Goal: Check status: Check status

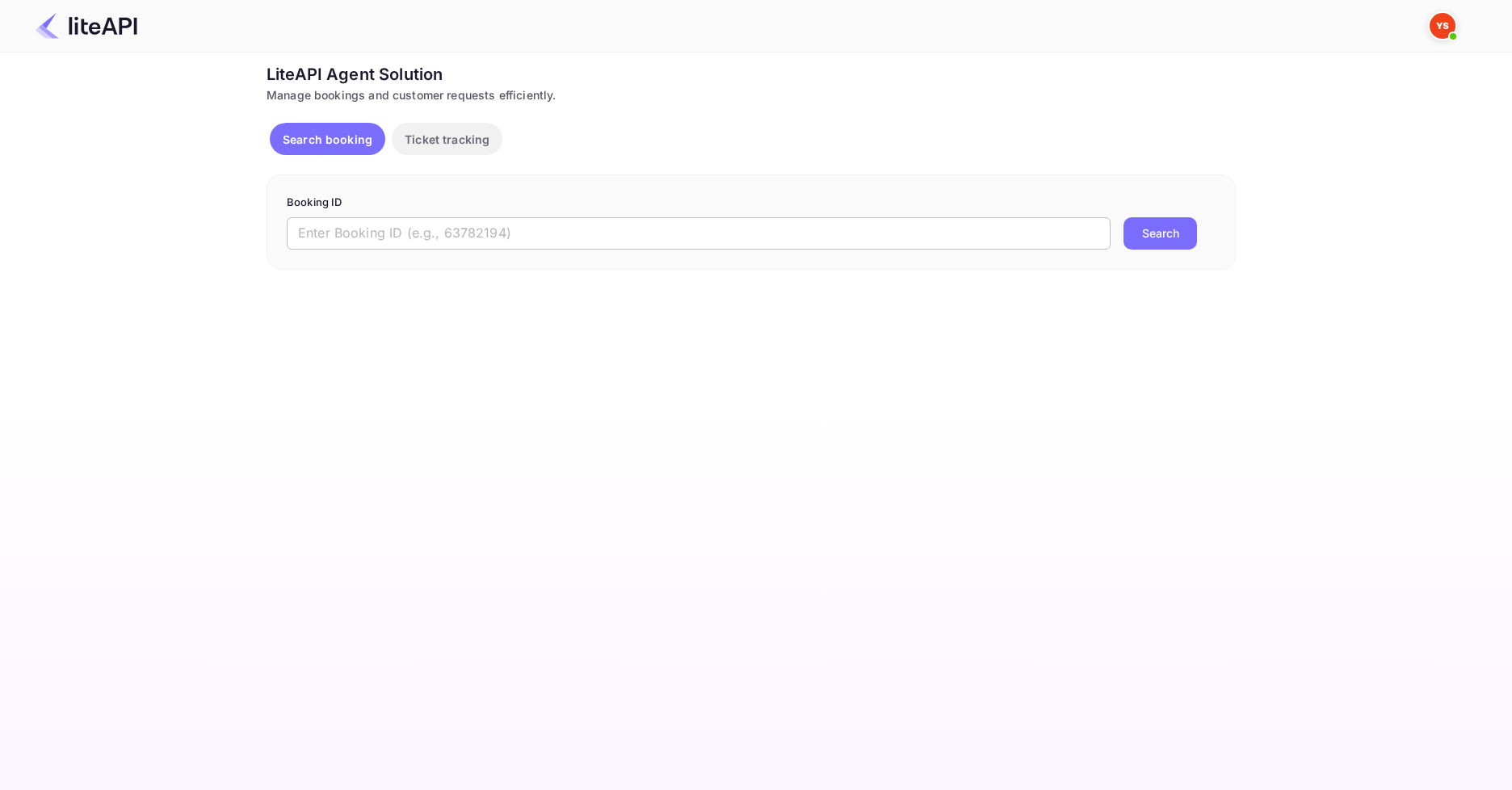
drag, startPoint x: 0, startPoint y: 0, endPoint x: 527, endPoint y: 228, distance: 574.2
click at [527, 228] on input "text" at bounding box center [698, 233] width 824 height 32
paste input "7850548"
type input "7850548"
click at [1159, 239] on button "Search" at bounding box center [1160, 233] width 73 height 32
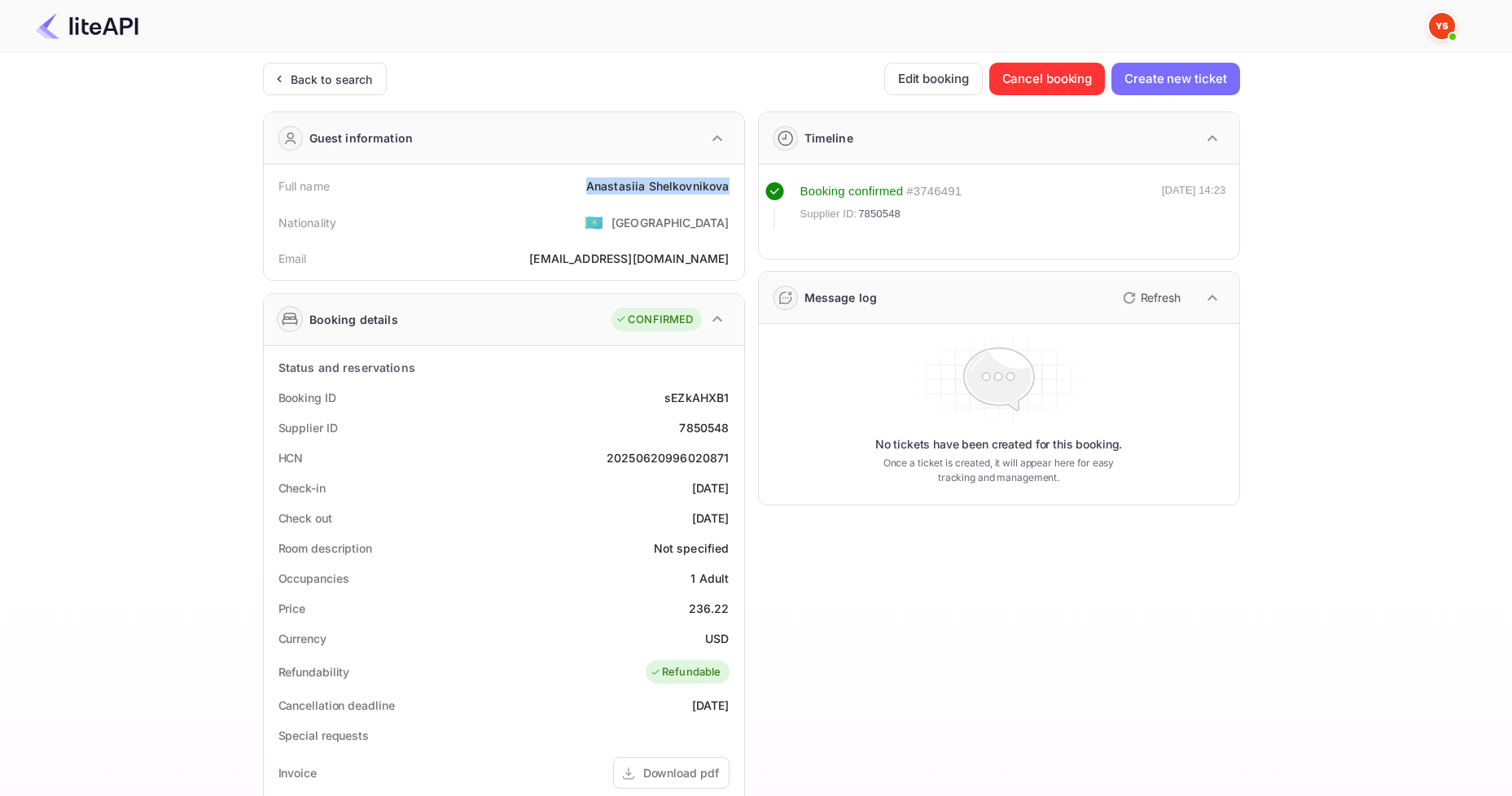
drag, startPoint x: 565, startPoint y: 184, endPoint x: 732, endPoint y: 183, distance: 167.0
click at [732, 183] on div "Full name [PERSON_NAME]" at bounding box center [504, 185] width 468 height 31
copy div "[PERSON_NAME]"
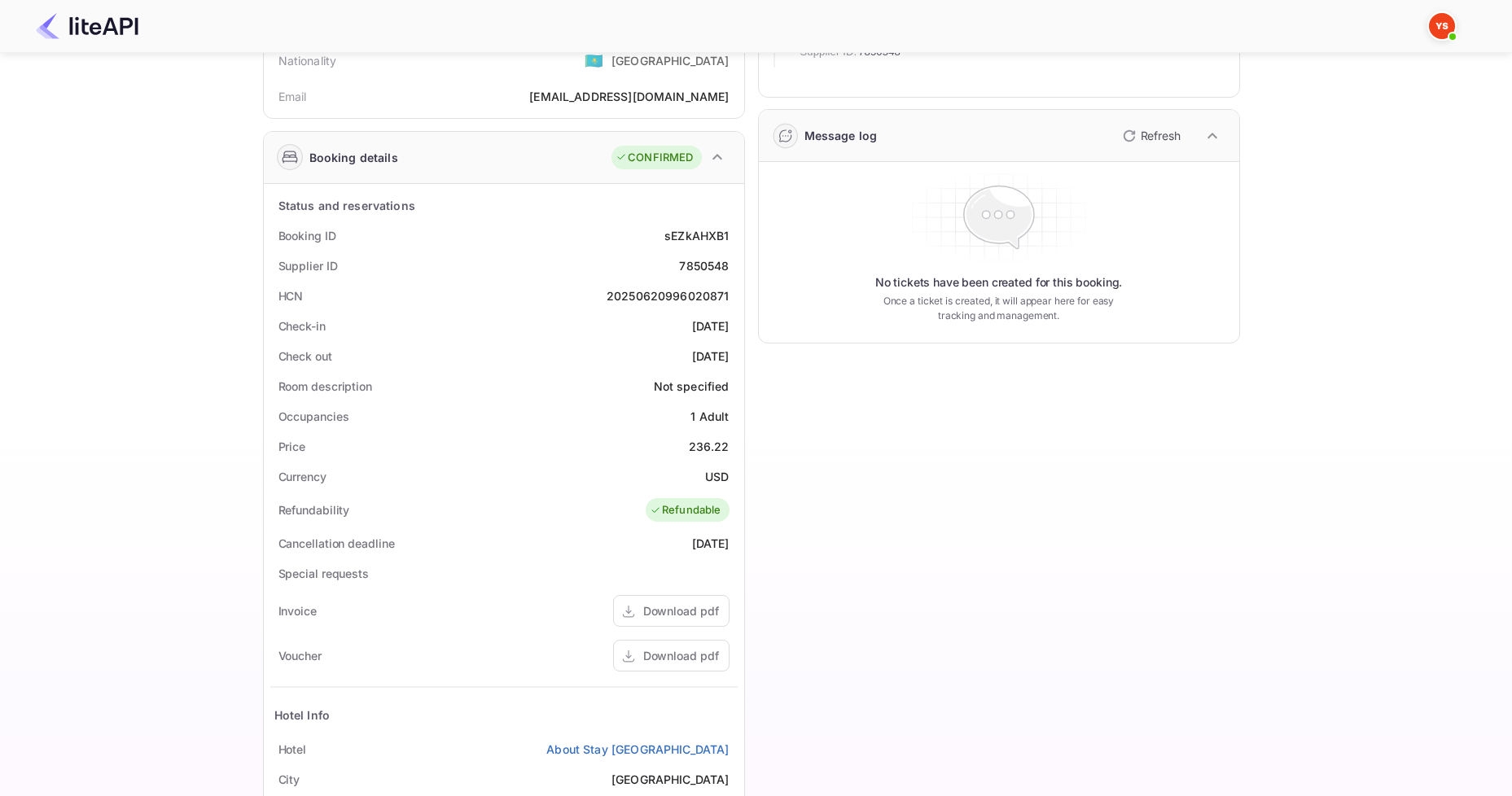
scroll to position [163, 0]
drag, startPoint x: 682, startPoint y: 446, endPoint x: 732, endPoint y: 446, distance: 50.0
click at [732, 446] on div "Price 236.22" at bounding box center [504, 445] width 468 height 31
copy div "236.22"
